Goal: Information Seeking & Learning: Learn about a topic

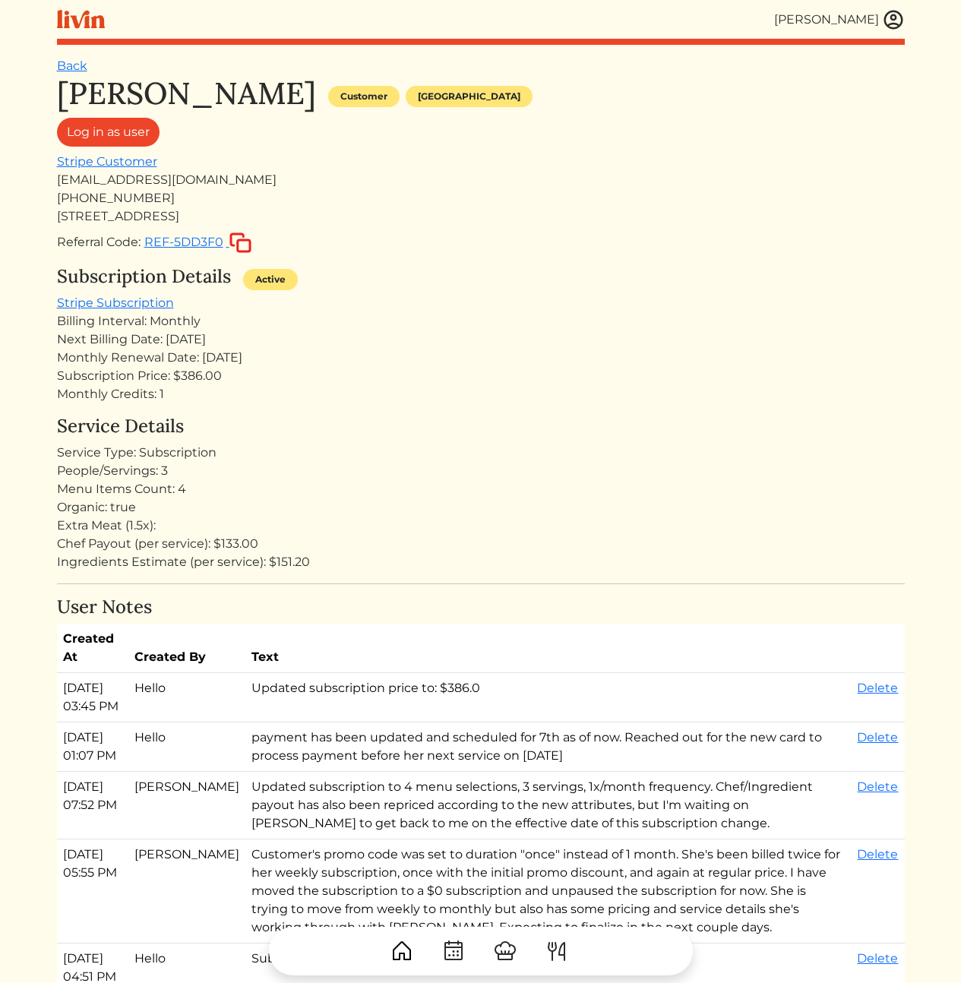
click at [716, 596] on h4 "User Notes" at bounding box center [480, 607] width 847 height 22
click at [659, 528] on div "Extra Meat (1.5x):" at bounding box center [480, 525] width 847 height 18
click at [578, 450] on div "Service Type: Subscription" at bounding box center [480, 452] width 847 height 18
click at [539, 406] on div "[PERSON_NAME] Customer [GEOGRAPHIC_DATA] Log in as user Stripe Customer [EMAIL_…" at bounding box center [480, 973] width 847 height 1796
click at [350, 472] on div "People/Servings: 3" at bounding box center [480, 471] width 847 height 18
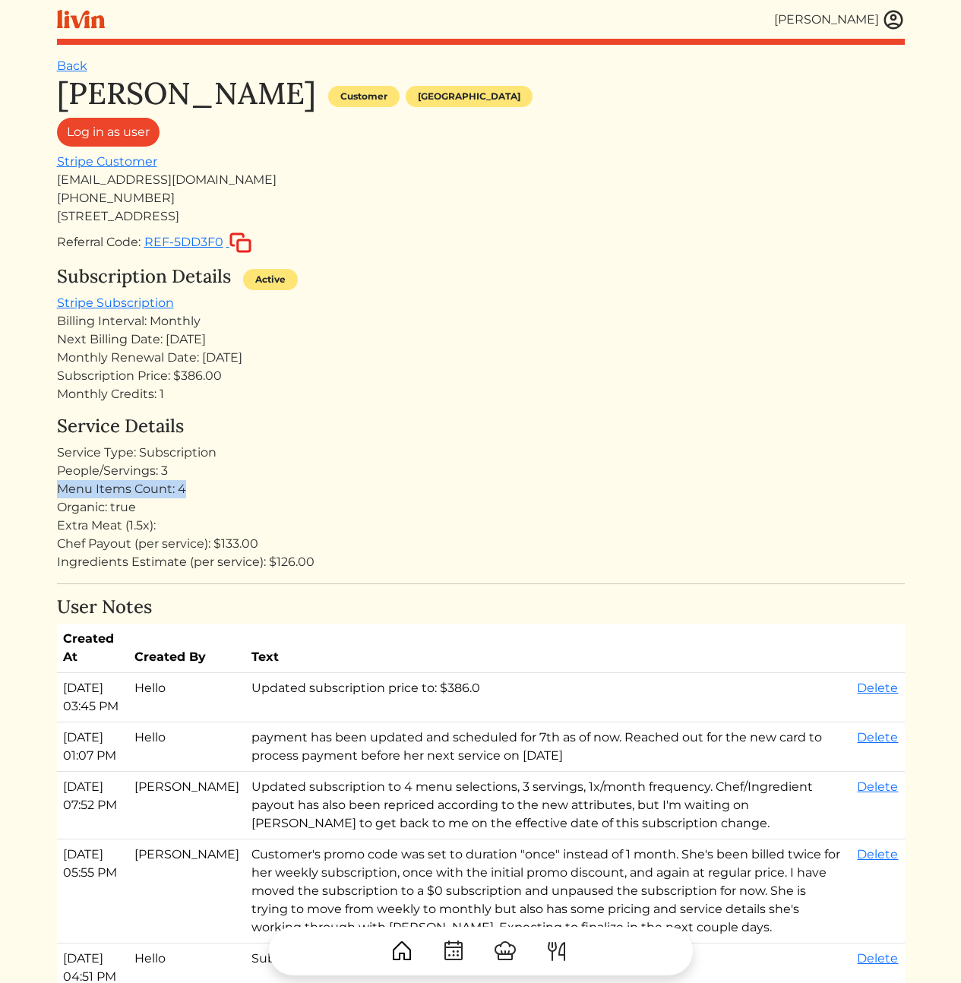
click at [313, 486] on div "Service Details Service Type: Subscription People/Servings: 3 Menu Items Count:…" at bounding box center [480, 493] width 847 height 156
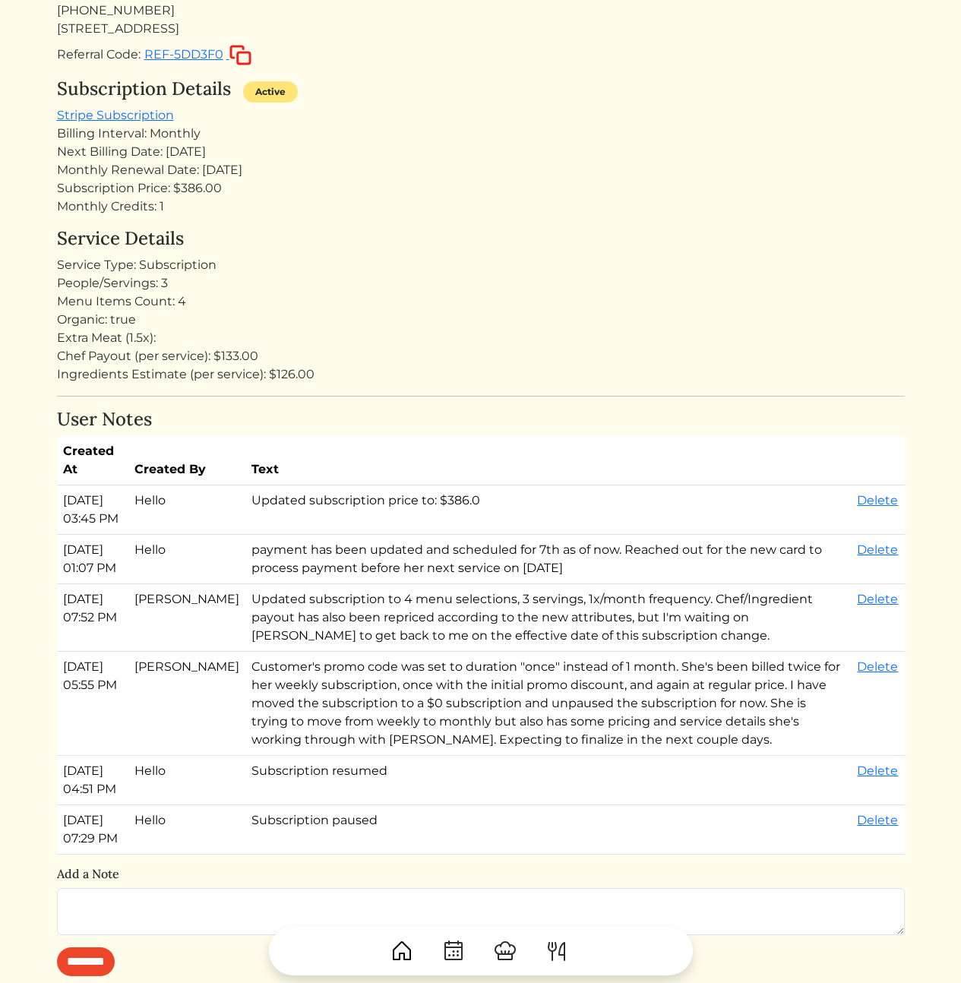
click at [414, 503] on td "Updated subscription price to: $386.0" at bounding box center [548, 509] width 606 height 49
click at [577, 305] on div "Menu Items Count: 4" at bounding box center [480, 301] width 847 height 18
drag, startPoint x: 502, startPoint y: 538, endPoint x: 525, endPoint y: 585, distance: 51.6
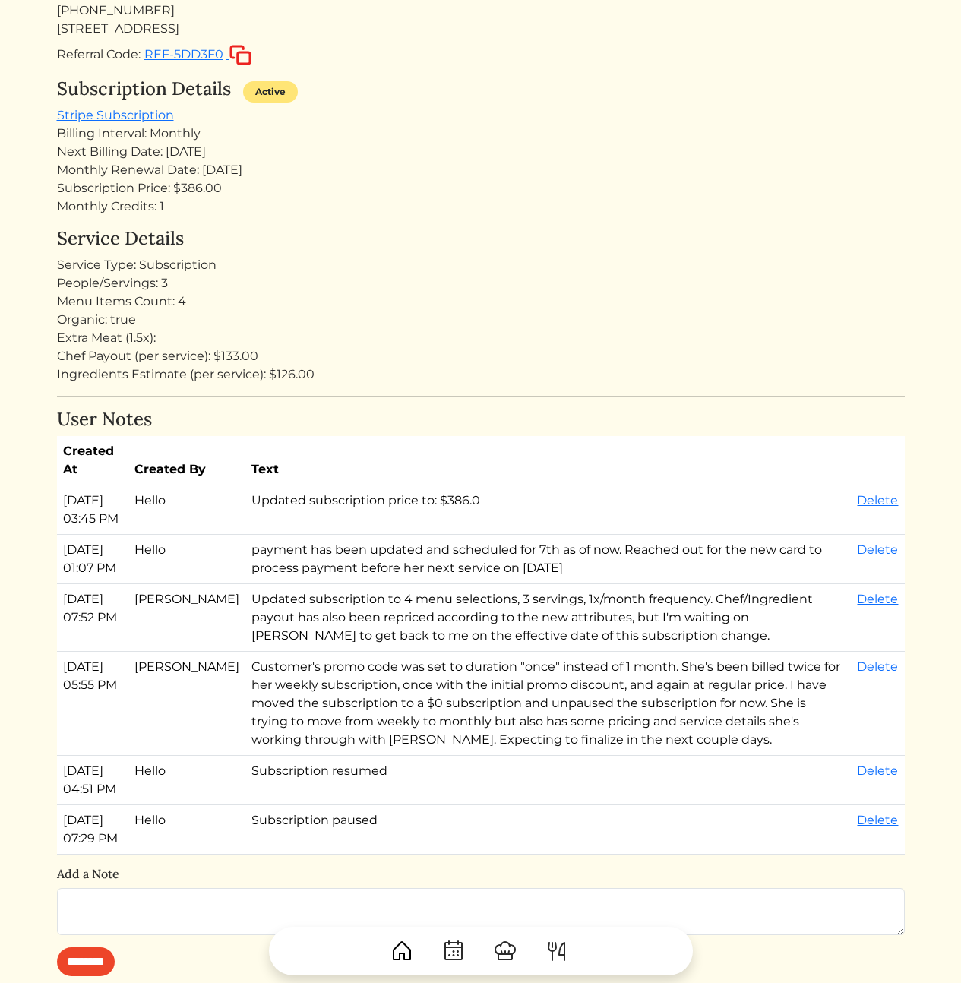
click at [524, 582] on div "Kameale Terry Customer Los angeles Log in as user Stripe Customer kamealeterry@…" at bounding box center [480, 786] width 847 height 1796
click at [525, 584] on td "payment has been updated and scheduled for 7th as of now. Reached out for the n…" at bounding box center [548, 559] width 606 height 49
drag, startPoint x: 535, startPoint y: 597, endPoint x: 486, endPoint y: 372, distance: 230.1
click at [487, 377] on div "Kameale Terry Customer Los angeles Log in as user Stripe Customer kamealeterry@…" at bounding box center [480, 786] width 847 height 1796
click at [486, 372] on div "Ingredients Estimate (per service): $126.00" at bounding box center [480, 374] width 847 height 18
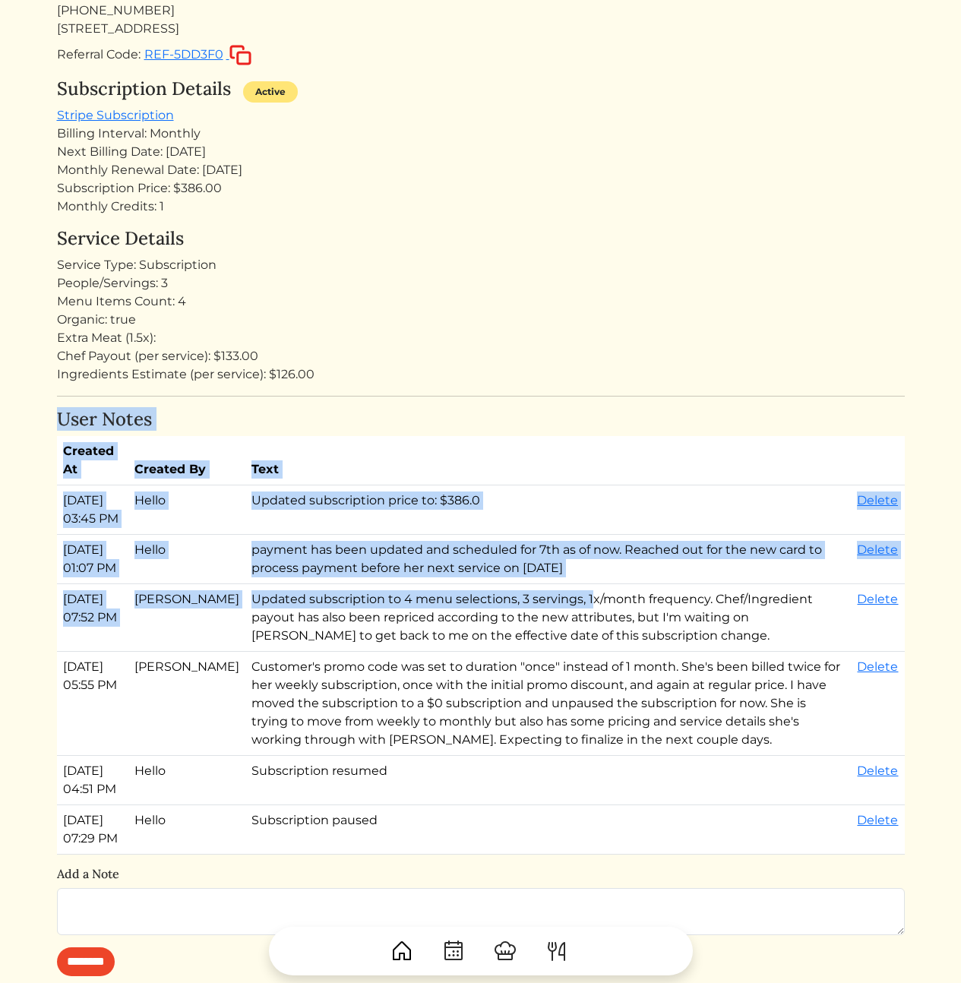
drag, startPoint x: 550, startPoint y: 447, endPoint x: 573, endPoint y: 688, distance: 241.8
click at [553, 643] on div "Kameale Terry Customer Los angeles Log in as user Stripe Customer kamealeterry@…" at bounding box center [480, 786] width 847 height 1796
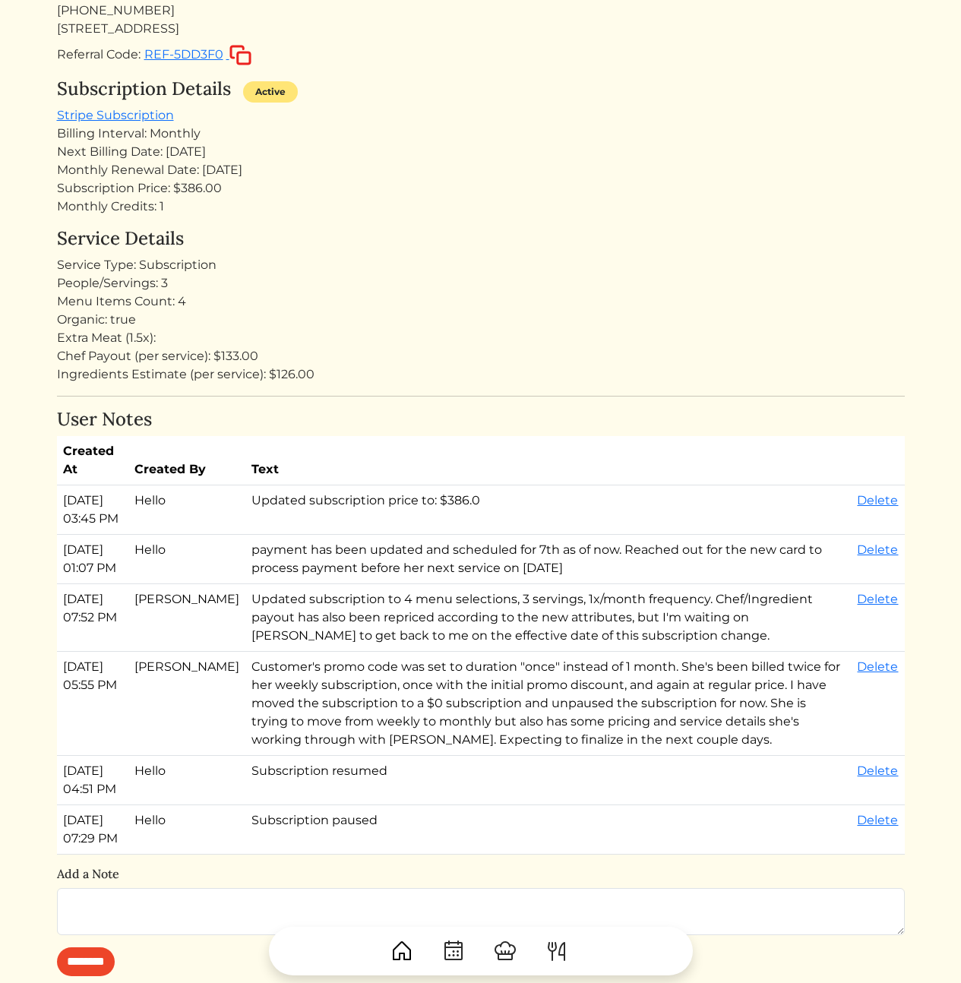
click at [580, 699] on td "Customer's promo code was set to duration "once" instead of 1 month. She's been…" at bounding box center [548, 704] width 606 height 104
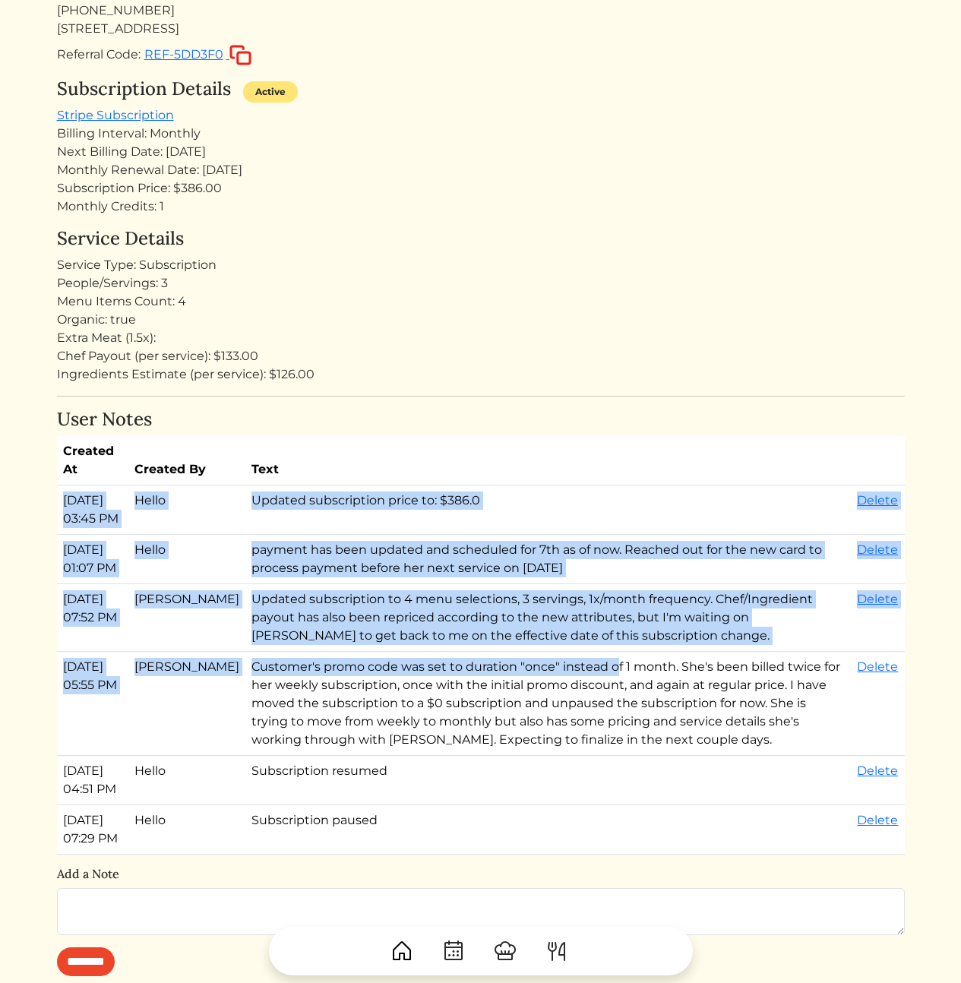
drag, startPoint x: 567, startPoint y: 659, endPoint x: 493, endPoint y: 398, distance: 271.6
click at [493, 405] on div "Kameale Terry Customer Los angeles Log in as user Stripe Customer kamealeterry@…" at bounding box center [480, 786] width 847 height 1796
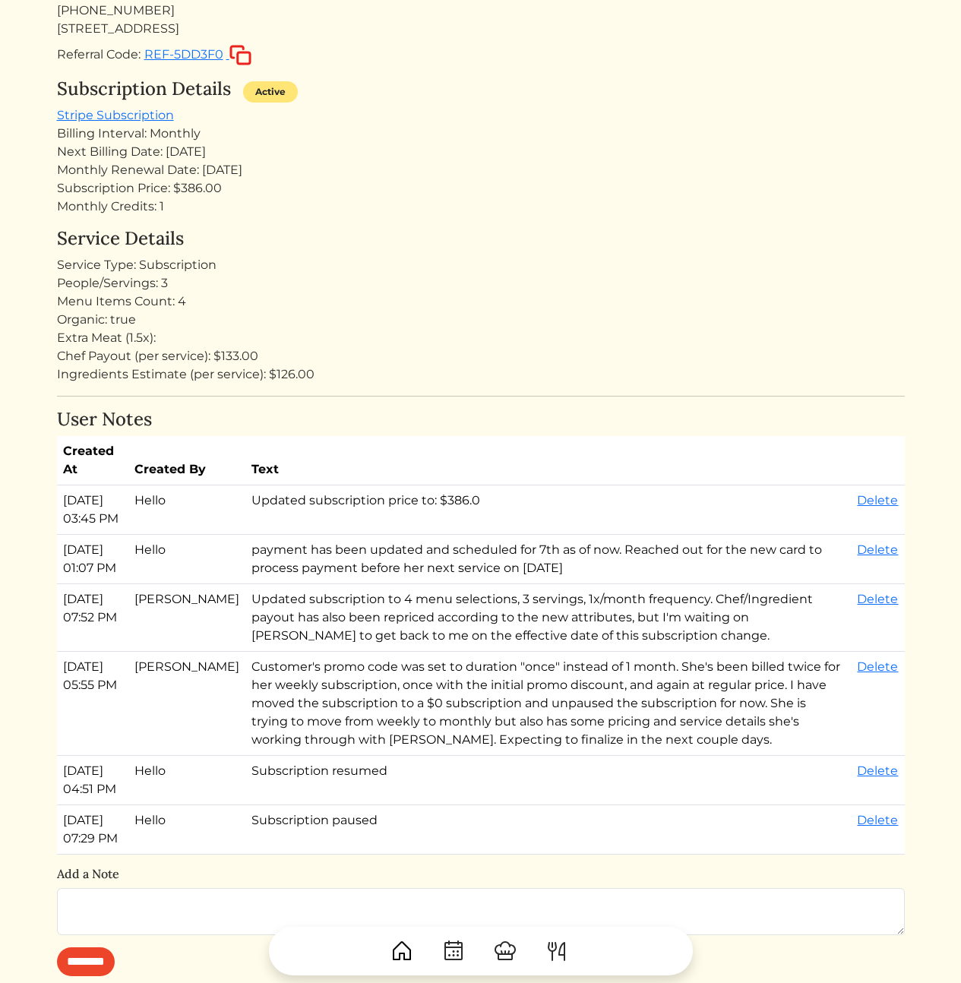
click at [493, 394] on div "Kameale Terry Customer Los angeles Log in as user Stripe Customer kamealeterry@…" at bounding box center [480, 786] width 847 height 1796
click at [573, 267] on div "Service Type: Subscription" at bounding box center [480, 265] width 847 height 18
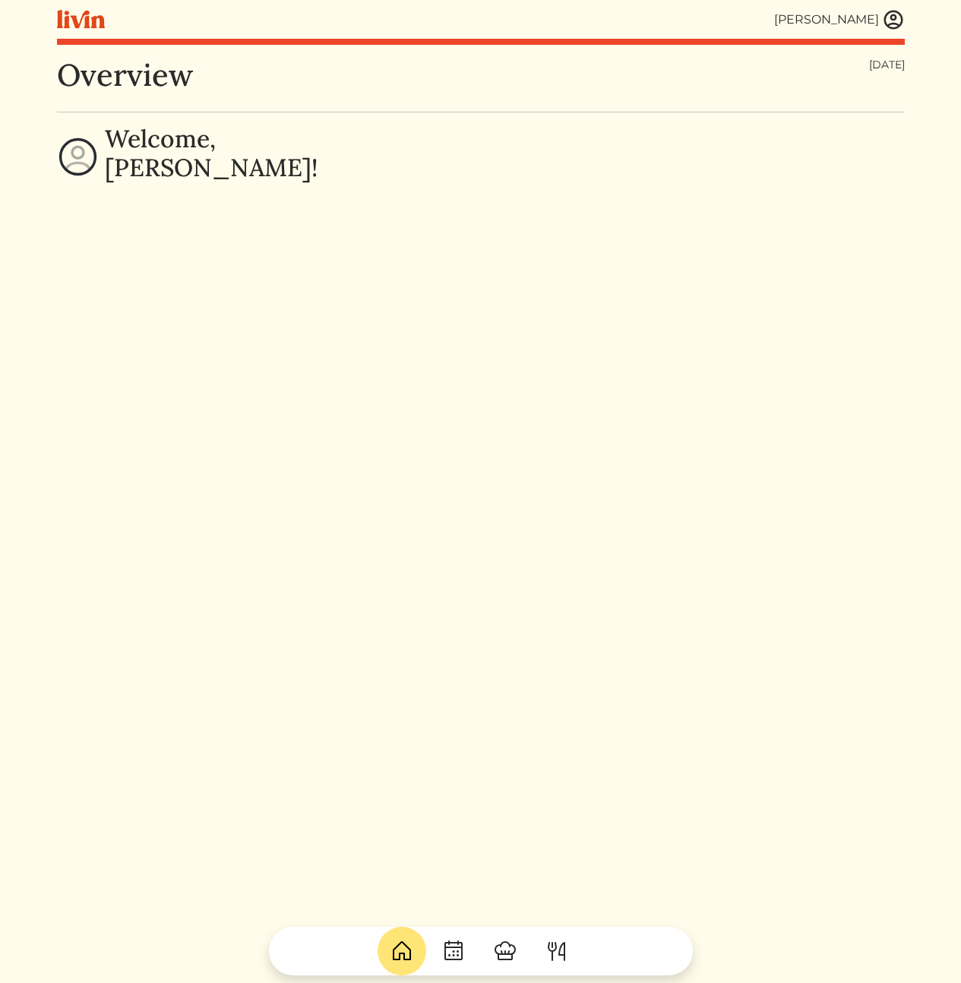
click at [891, 16] on img at bounding box center [893, 19] width 23 height 23
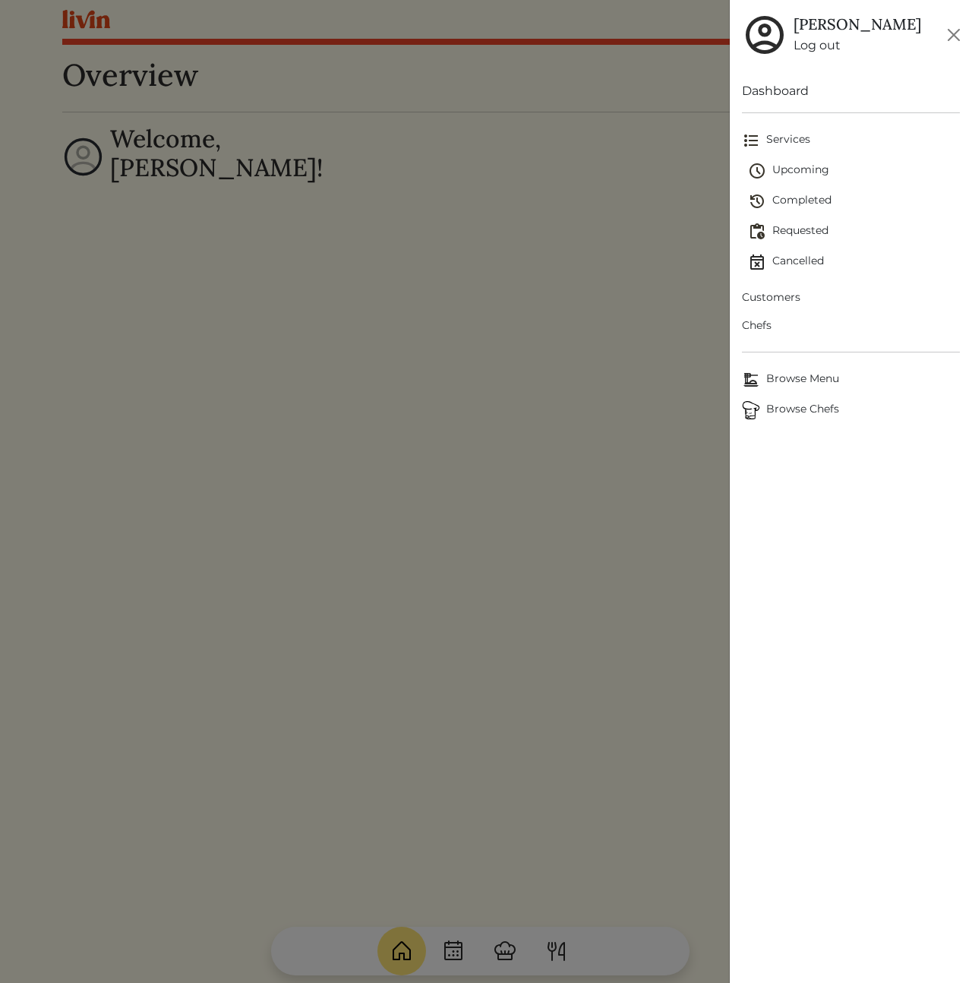
click at [775, 296] on span "Customers" at bounding box center [851, 297] width 218 height 16
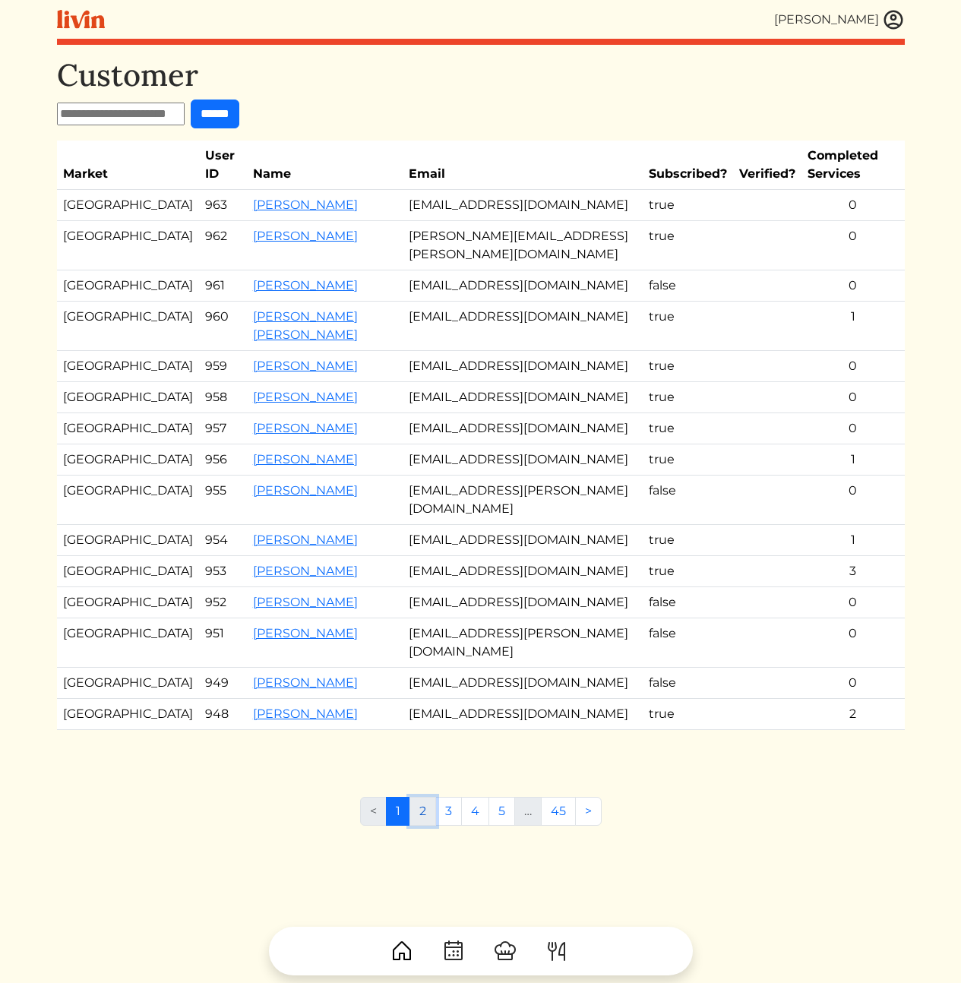
click at [421, 825] on link "2" at bounding box center [422, 811] width 27 height 29
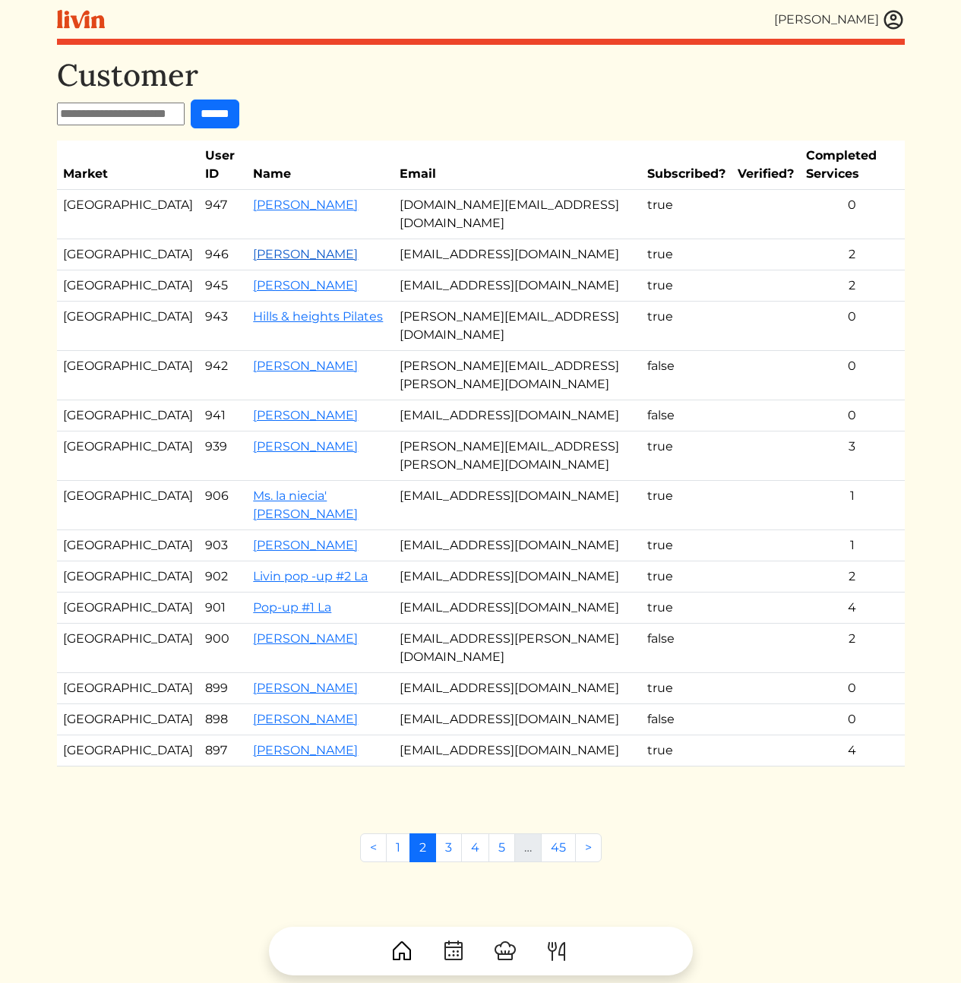
click at [253, 247] on link "[PERSON_NAME]" at bounding box center [305, 254] width 105 height 14
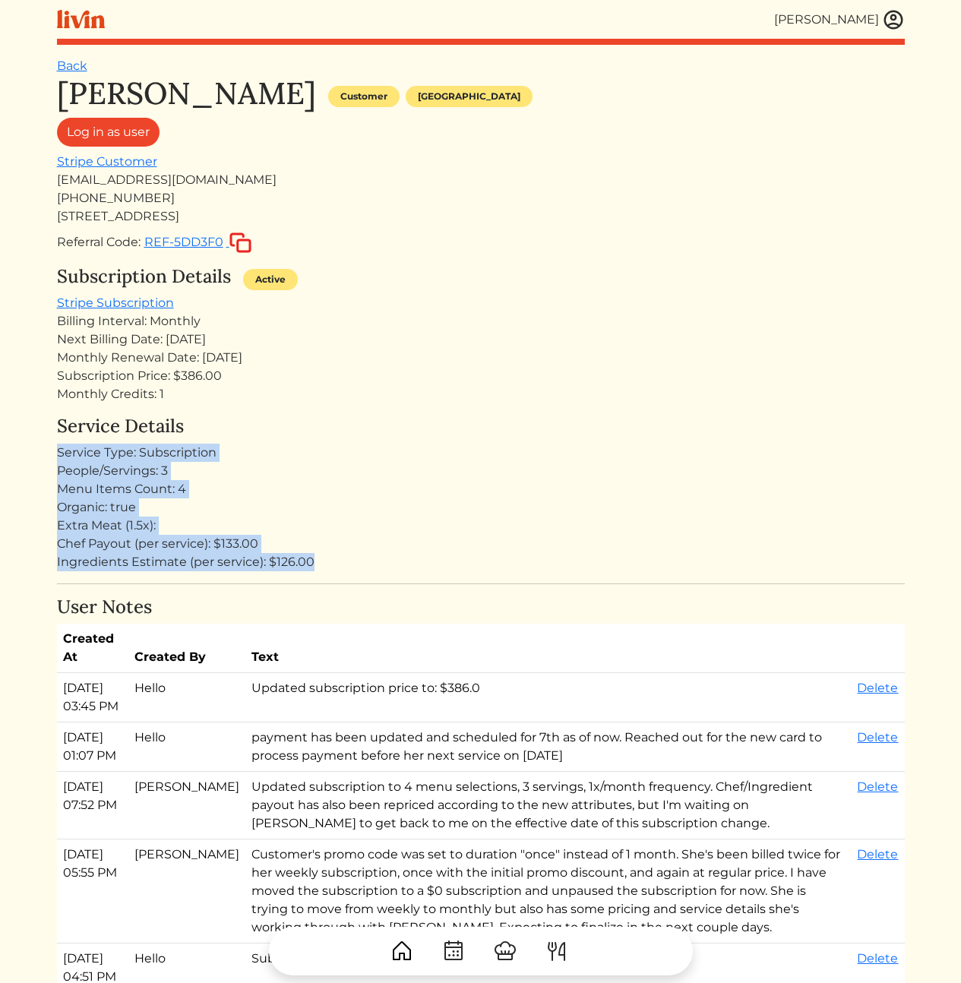
drag, startPoint x: 289, startPoint y: 421, endPoint x: 311, endPoint y: 580, distance: 160.2
click at [311, 579] on div "Kameale Terry Customer Los angeles Log in as user Stripe Customer kamealeterry@…" at bounding box center [480, 973] width 847 height 1796
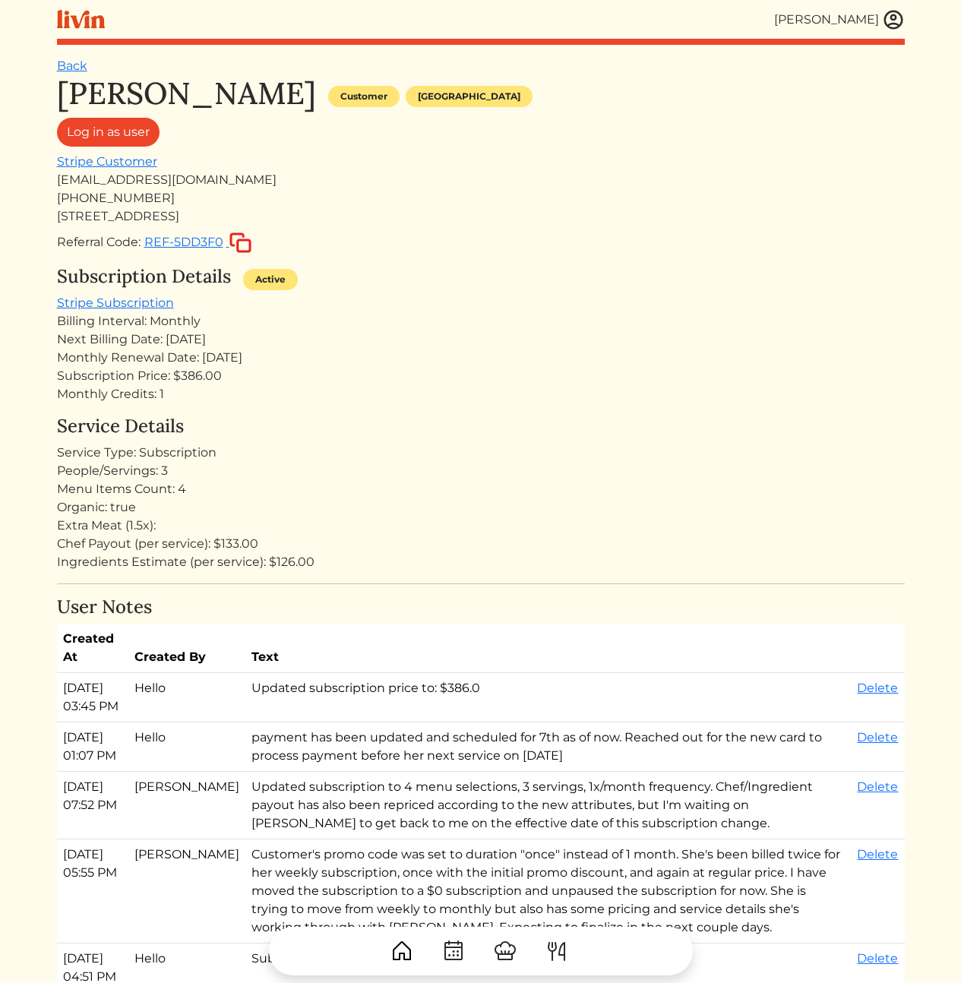
click at [311, 580] on div "Kameale Terry Customer Los angeles Log in as user Stripe Customer kamealeterry@…" at bounding box center [480, 973] width 847 height 1796
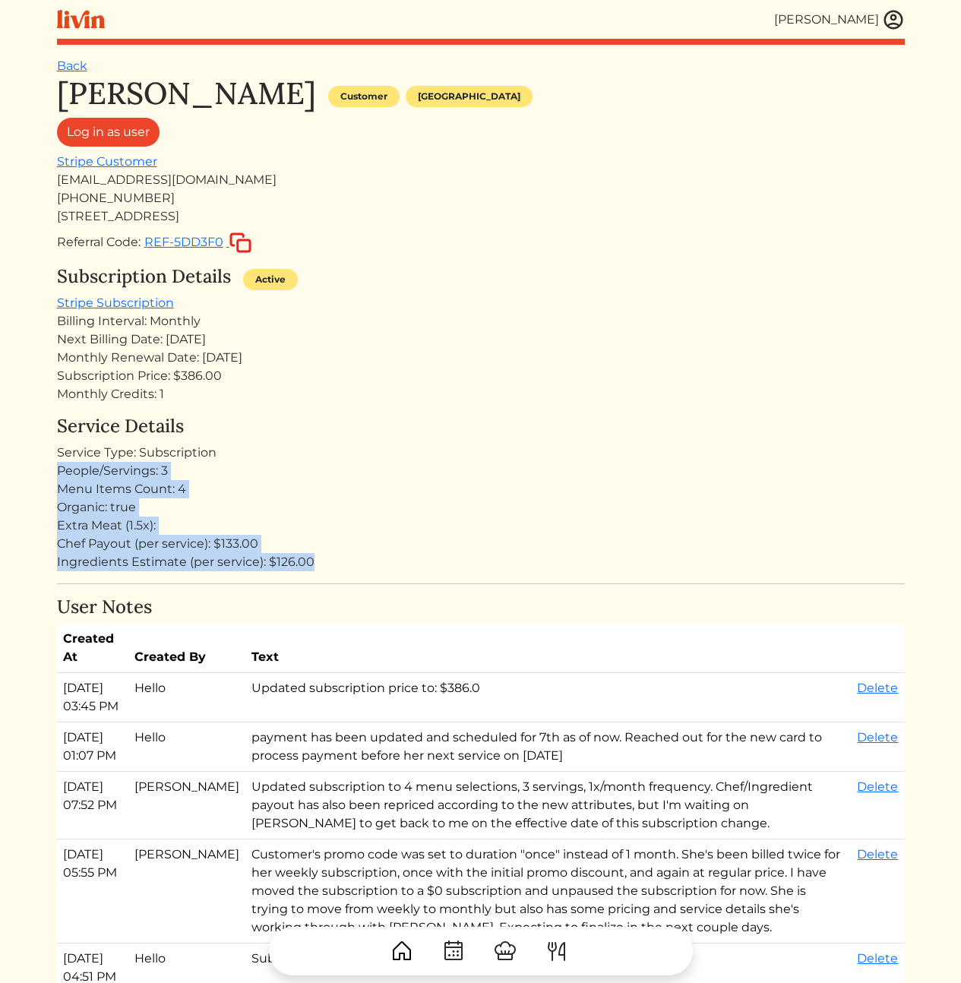
click at [272, 432] on div "Kameale Terry Customer Los angeles Log in as user Stripe Customer kamealeterry@…" at bounding box center [480, 973] width 847 height 1796
click at [245, 415] on h4 "Service Details" at bounding box center [480, 426] width 847 height 22
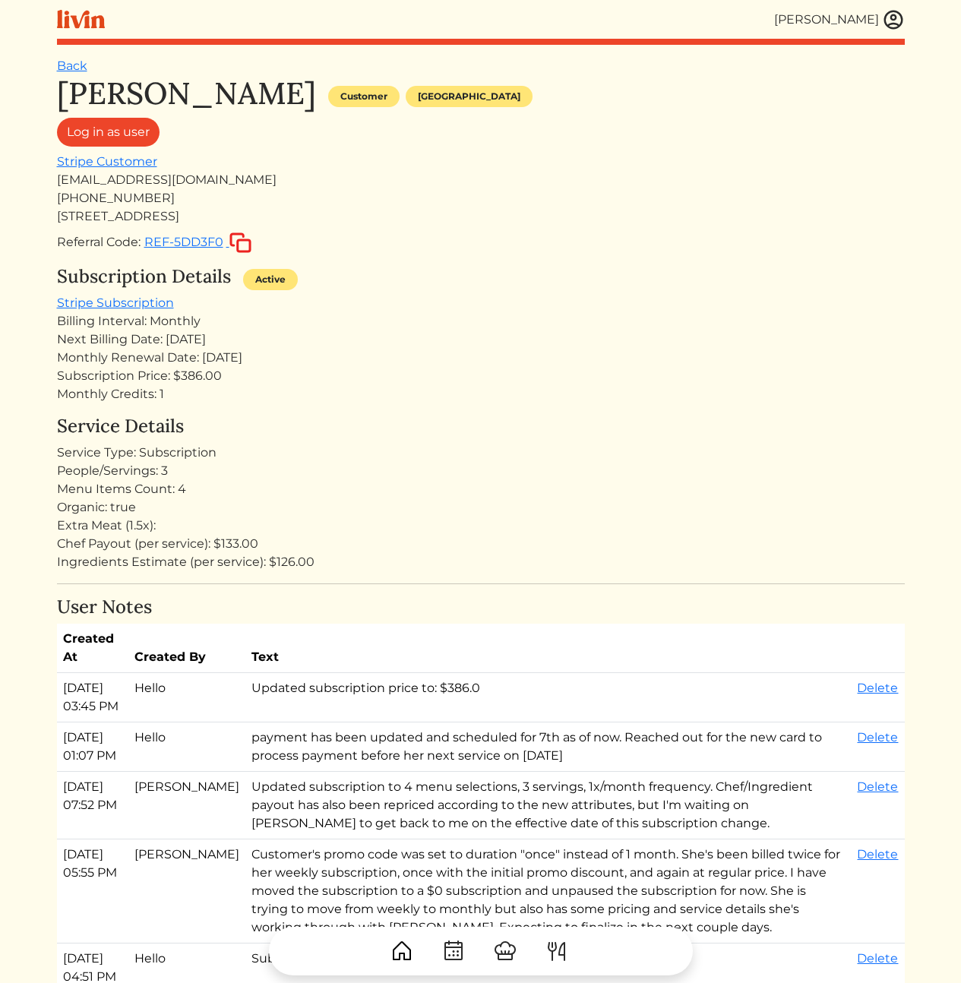
click at [435, 375] on div "Subscription Price: $386.00" at bounding box center [480, 376] width 847 height 18
click at [487, 466] on div "People/Servings: 3" at bounding box center [480, 471] width 847 height 18
drag, startPoint x: 565, startPoint y: 787, endPoint x: 554, endPoint y: 752, distance: 36.0
click at [554, 752] on td "payment has been updated and scheduled for 7th as of now. Reached out for the n…" at bounding box center [548, 746] width 606 height 49
click at [539, 759] on td "payment has been updated and scheduled for 7th as of now. Reached out for the n…" at bounding box center [548, 746] width 606 height 49
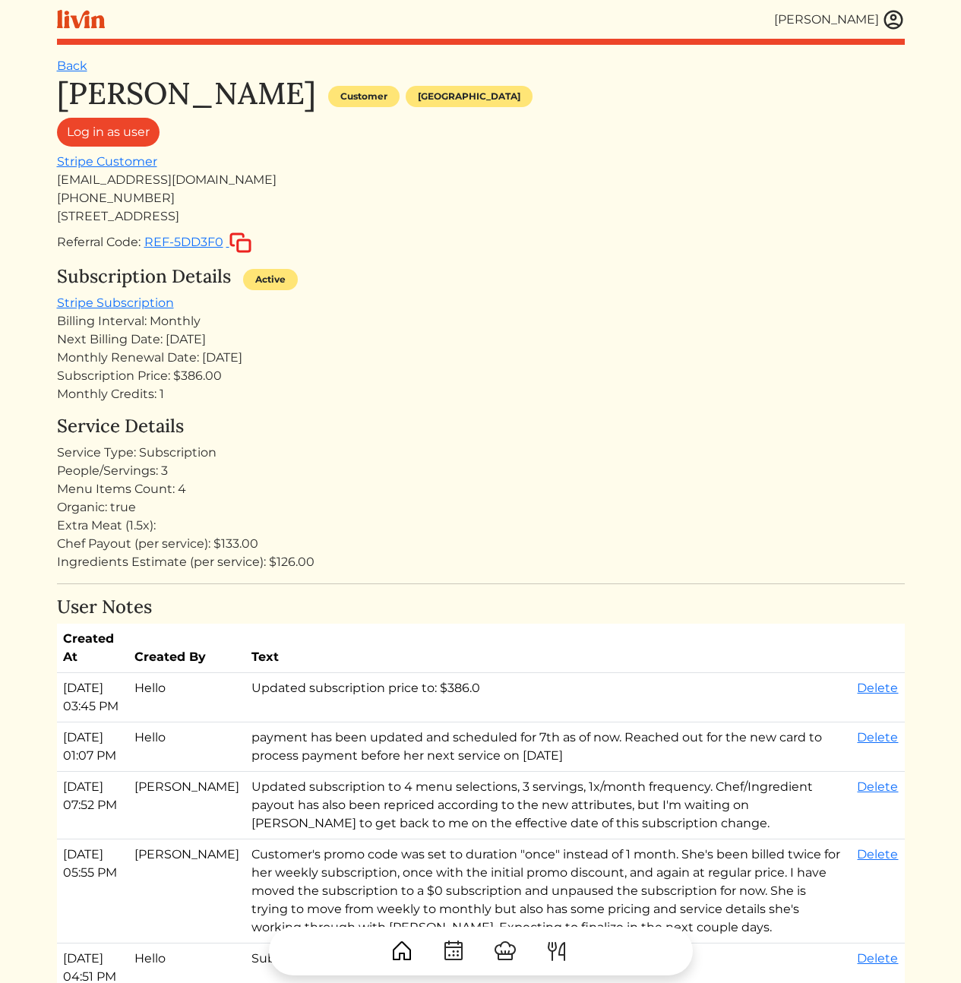
click at [582, 771] on td "payment has been updated and scheduled for 7th as of now. Reached out for the n…" at bounding box center [548, 746] width 606 height 49
click at [746, 360] on div "Monthly Renewal Date: [DATE]" at bounding box center [480, 358] width 847 height 18
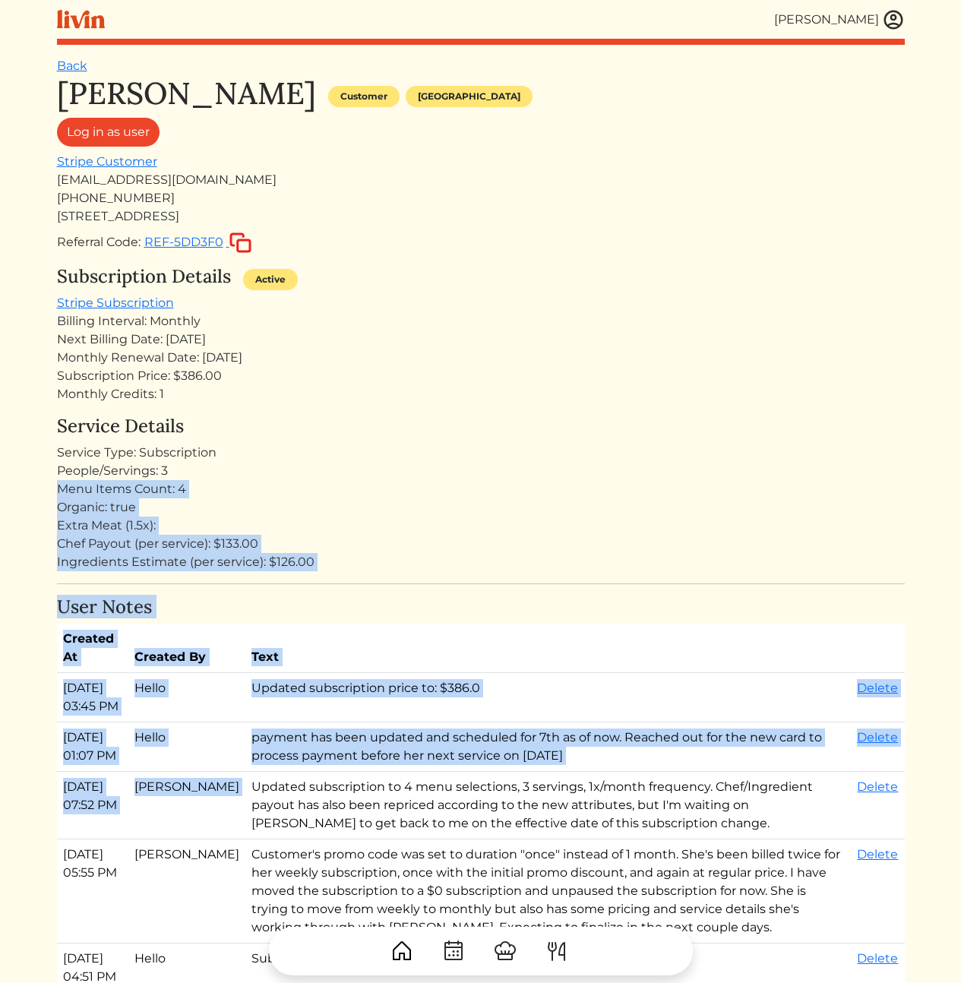
drag, startPoint x: 514, startPoint y: 739, endPoint x: 500, endPoint y: 814, distance: 76.4
click at [500, 814] on div "Kameale Terry Customer Los angeles Log in as user Stripe Customer kamealeterry@…" at bounding box center [480, 973] width 847 height 1796
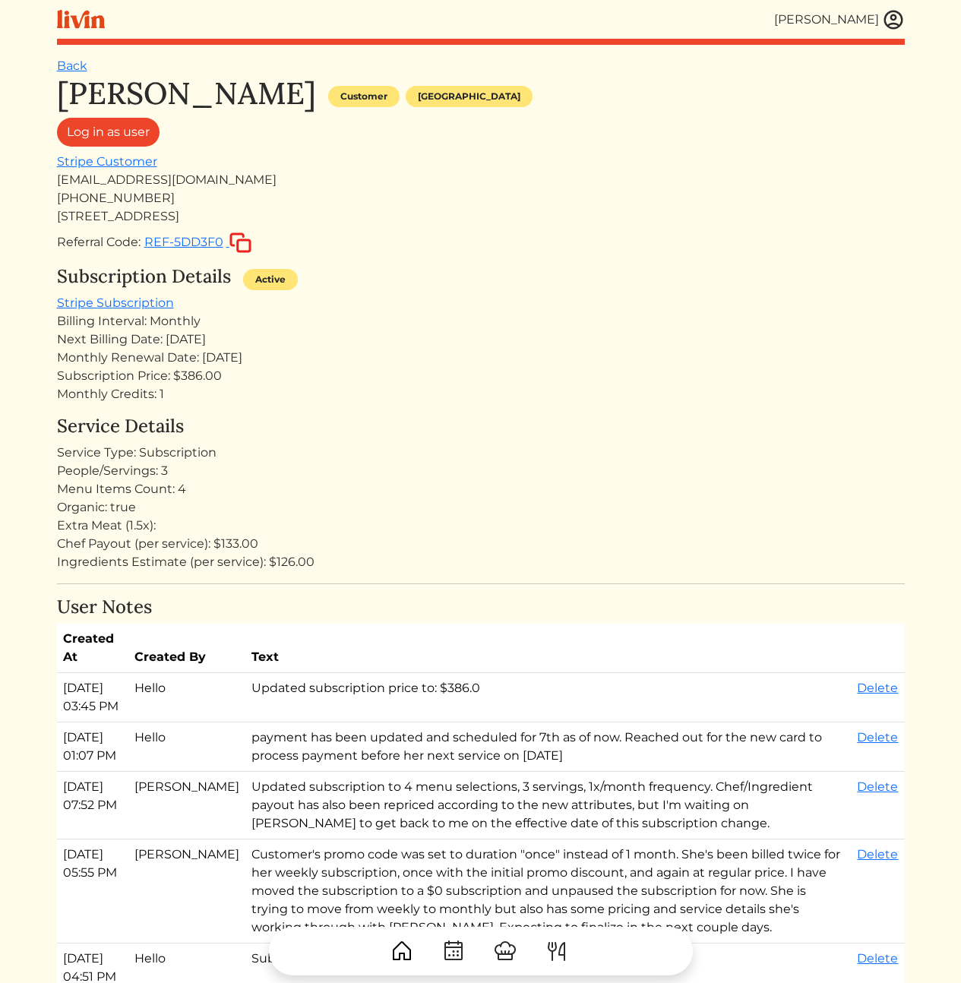
click at [499, 817] on td "Updated subscription to 4 menu selections, 3 servings, 1x/month frequency. Chef…" at bounding box center [548, 805] width 606 height 68
drag, startPoint x: 579, startPoint y: 803, endPoint x: 573, endPoint y: 583, distance: 219.5
click at [573, 583] on div "Kameale Terry Customer Los angeles Log in as user Stripe Customer kamealeterry@…" at bounding box center [480, 973] width 847 height 1796
click at [573, 583] on hr at bounding box center [480, 583] width 847 height 1
drag, startPoint x: 565, startPoint y: 702, endPoint x: 558, endPoint y: 633, distance: 69.4
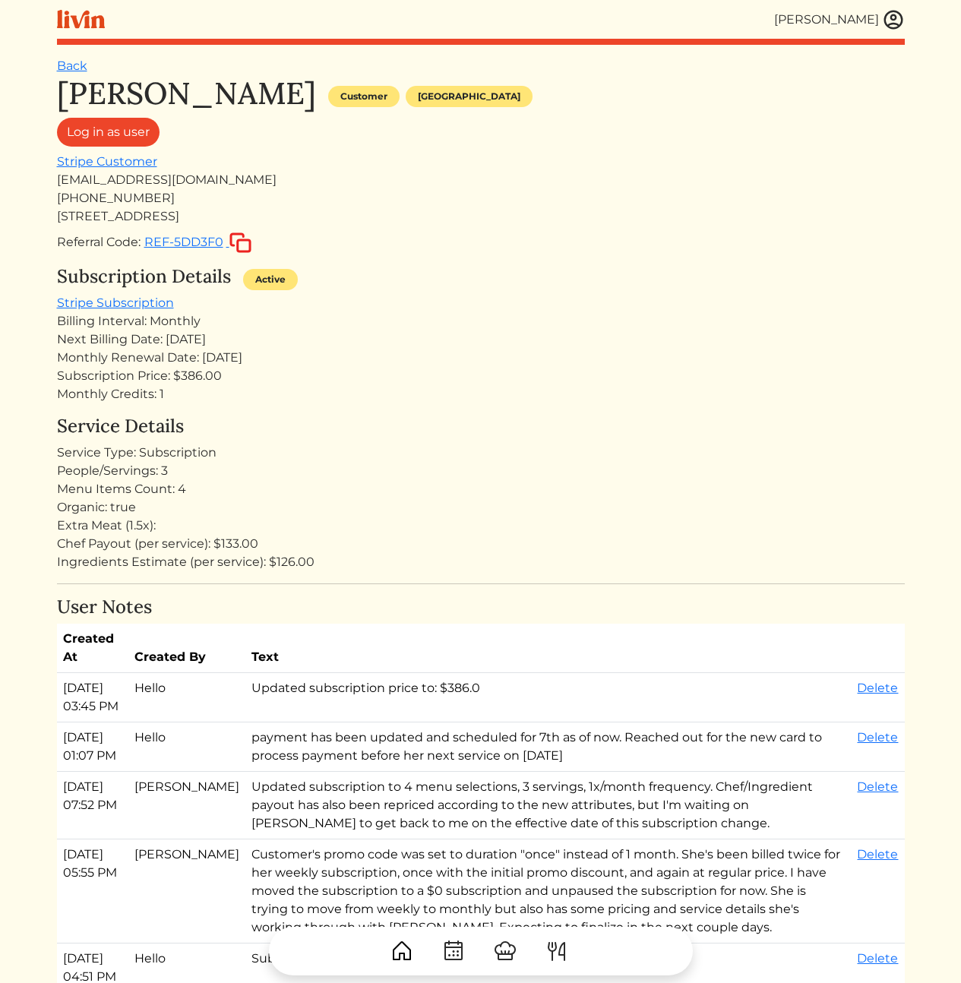
click at [558, 633] on table "Created At Created By Text Sep 03, 2025, 03:45 PM Hello Updated subscription pr…" at bounding box center [480, 832] width 847 height 418
click at [558, 633] on th "Text" at bounding box center [548, 647] width 606 height 49
drag, startPoint x: 521, startPoint y: 613, endPoint x: 549, endPoint y: 783, distance: 172.4
click at [549, 783] on div "User Notes Created At Created By Text Sep 03, 2025, 03:45 PM Hello Updated subs…" at bounding box center [480, 879] width 847 height 567
click at [577, 771] on td "payment has been updated and scheduled for 7th as of now. Reached out for the n…" at bounding box center [548, 746] width 606 height 49
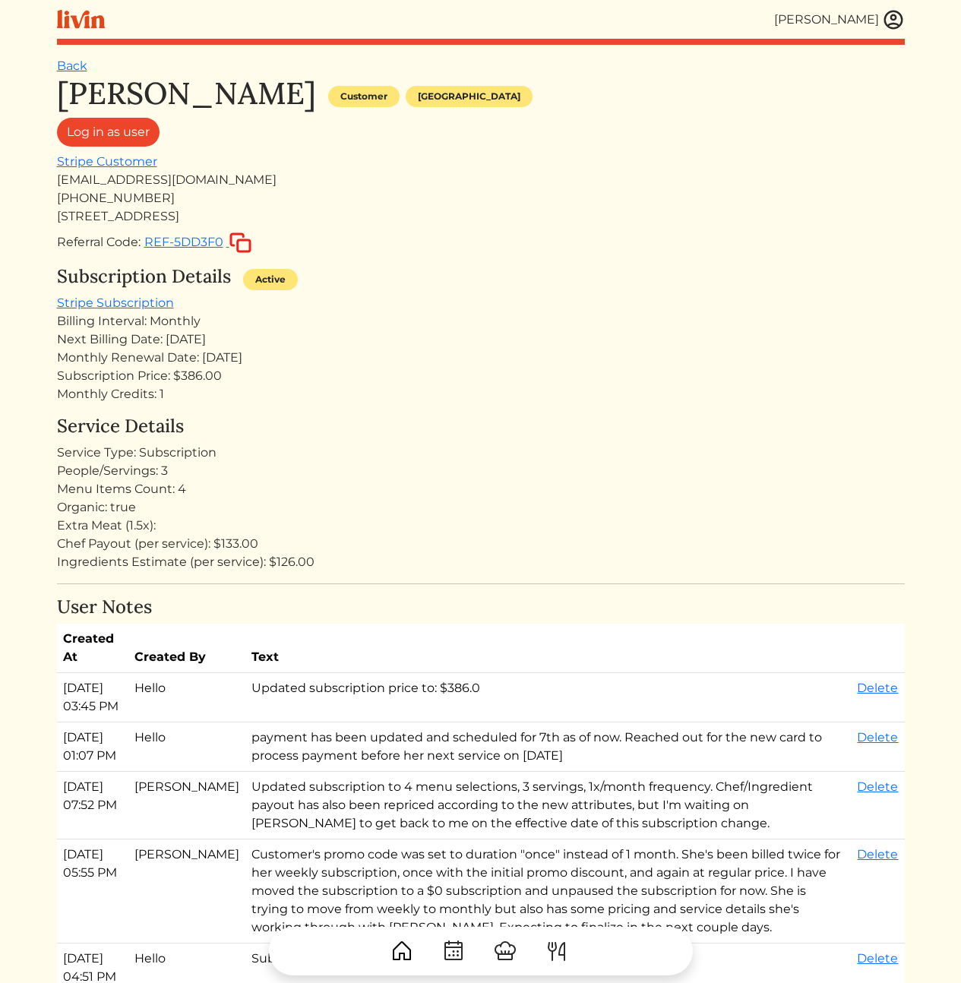
click at [568, 600] on div "User Notes Created At Created By Text Sep 03, 2025, 03:45 PM Hello Updated subs…" at bounding box center [480, 879] width 847 height 567
click at [568, 600] on h4 "User Notes" at bounding box center [480, 607] width 847 height 22
click at [588, 232] on div "Referral Code: REF-5DD3F0" at bounding box center [480, 243] width 847 height 22
